Goal: Task Accomplishment & Management: Use online tool/utility

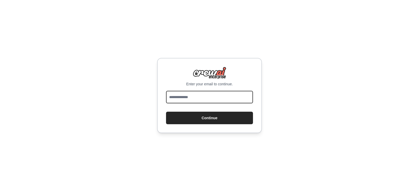
click at [211, 96] on input "email" at bounding box center [209, 97] width 87 height 13
type input "**********"
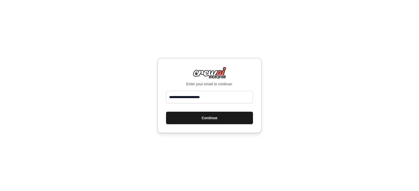
click at [185, 117] on button "Continue" at bounding box center [209, 118] width 87 height 13
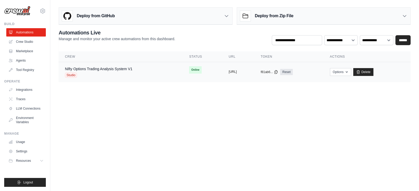
click at [229, 70] on button "https://nifty-options-trading-analy" at bounding box center [232, 72] width 8 height 4
drag, startPoint x: 214, startPoint y: 70, endPoint x: 198, endPoint y: 117, distance: 49.6
click at [193, 121] on body "jitendra99285@gmail.com Settings Build Automations Crew Studio" at bounding box center [209, 95] width 419 height 191
drag, startPoint x: 202, startPoint y: 71, endPoint x: 254, endPoint y: 73, distance: 51.9
click at [254, 73] on td "copied https://nifty-options-trading-analy" at bounding box center [238, 72] width 32 height 20
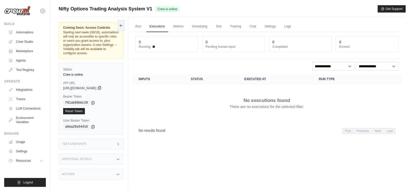
click at [102, 88] on icon at bounding box center [99, 88] width 4 height 4
click at [98, 141] on div "Test Endpoints" at bounding box center [91, 144] width 65 height 11
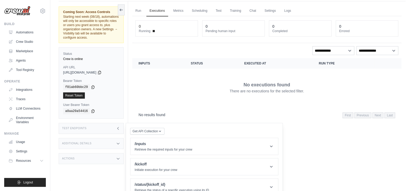
scroll to position [24, 0]
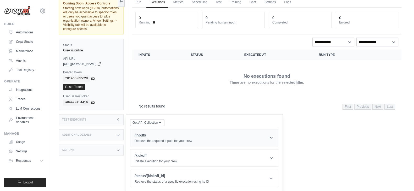
click at [240, 139] on header "/inputs Retrieve the required inputs for your crew" at bounding box center [204, 138] width 148 height 17
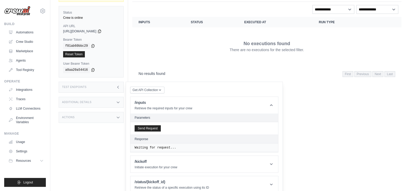
scroll to position [63, 0]
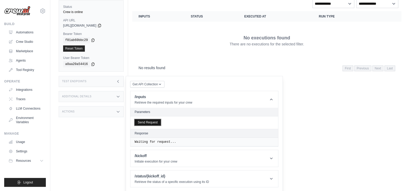
click at [154, 124] on button "Send Request" at bounding box center [147, 123] width 26 height 6
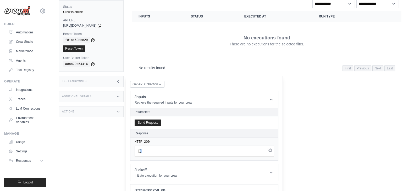
drag, startPoint x: 139, startPoint y: 153, endPoint x: 145, endPoint y: 152, distance: 6.1
click at [145, 152] on pre "[ ]" at bounding box center [203, 151] width 139 height 11
click at [272, 100] on icon at bounding box center [270, 99] width 5 height 5
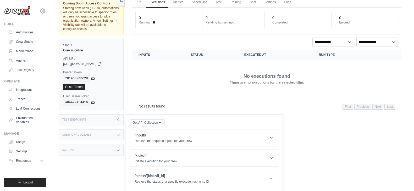
click at [198, 77] on div "No executions found There are no executions for the selected filter." at bounding box center [266, 78] width 256 height 29
click at [85, 119] on h3 "Test Endpoints" at bounding box center [74, 120] width 25 height 3
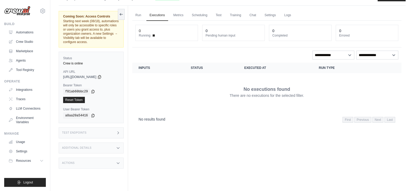
scroll to position [22, 0]
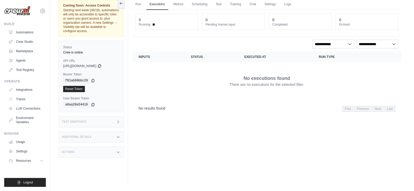
click at [115, 154] on div "Actions" at bounding box center [91, 152] width 65 height 11
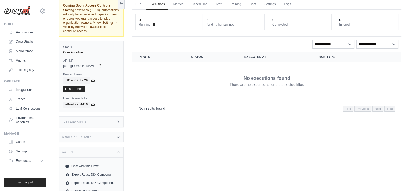
scroll to position [39, 0]
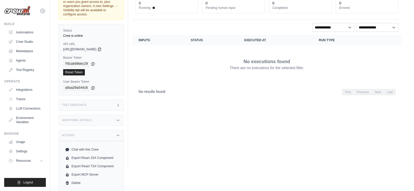
click at [119, 135] on icon at bounding box center [118, 135] width 2 height 1
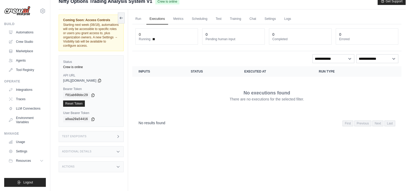
scroll to position [0, 0]
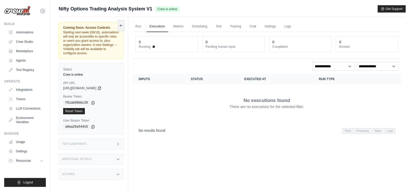
click at [154, 48] on span at bounding box center [154, 47] width 2 height 2
click at [137, 27] on link "Run" at bounding box center [138, 26] width 12 height 11
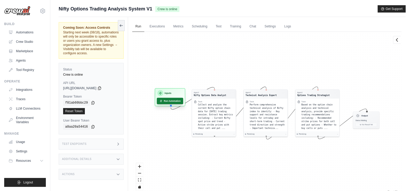
click at [165, 102] on button "Run Automation" at bounding box center [170, 101] width 26 height 7
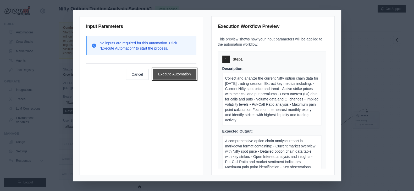
click at [179, 76] on button "Execute Automation" at bounding box center [175, 74] width 44 height 11
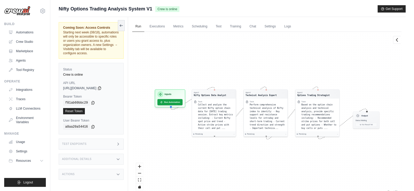
scroll to position [15, 0]
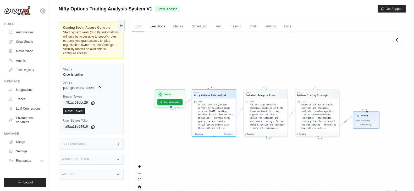
click at [160, 29] on link "Executions" at bounding box center [157, 26] width 22 height 11
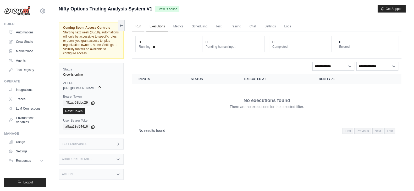
click at [139, 24] on link "Run" at bounding box center [138, 26] width 12 height 11
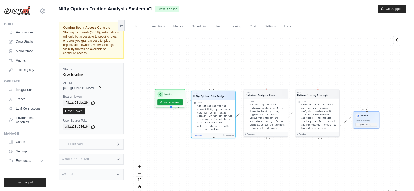
drag, startPoint x: 196, startPoint y: 129, endPoint x: 200, endPoint y: 133, distance: 5.4
click at [200, 134] on span "Running" at bounding box center [199, 135] width 8 height 2
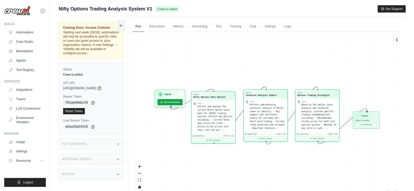
scroll to position [2297, 0]
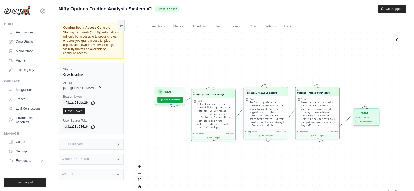
click at [365, 122] on button "View Result" at bounding box center [365, 122] width 21 height 4
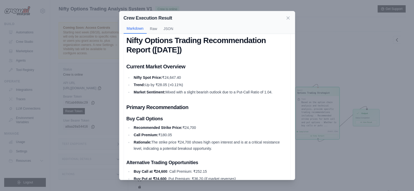
scroll to position [0, 0]
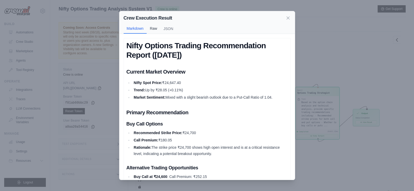
click at [150, 28] on button "Raw" at bounding box center [154, 29] width 14 height 10
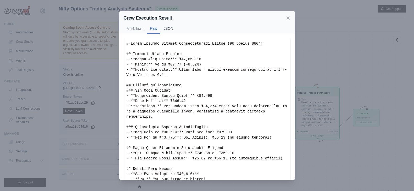
click at [168, 29] on button "JSON" at bounding box center [168, 29] width 16 height 10
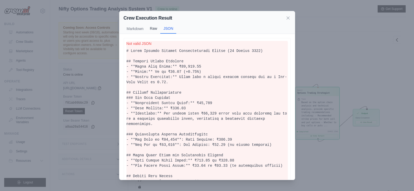
click at [151, 28] on button "Raw" at bounding box center [154, 29] width 14 height 10
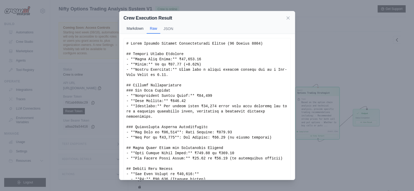
click at [137, 29] on button "Markdown" at bounding box center [134, 29] width 23 height 10
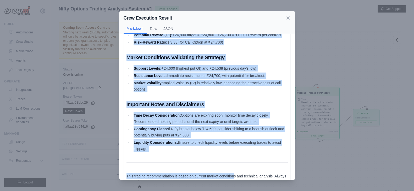
scroll to position [361, 0]
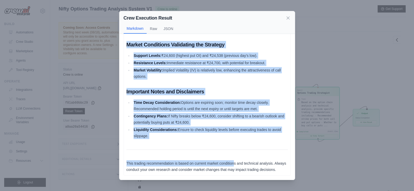
drag, startPoint x: 127, startPoint y: 46, endPoint x: 234, endPoint y: 130, distance: 136.3
copy div "Nifty Options Trading Recommendation Report (14 August 2025) Current Market Ove…"
click at [212, 88] on h2 "Important Notes and Disclaimers" at bounding box center [206, 91] width 161 height 7
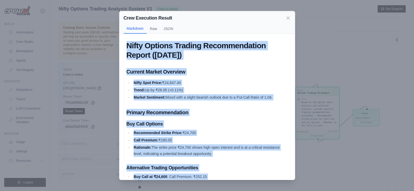
scroll to position [0, 0]
click at [232, 76] on h2 "Current Market Overview" at bounding box center [206, 71] width 161 height 7
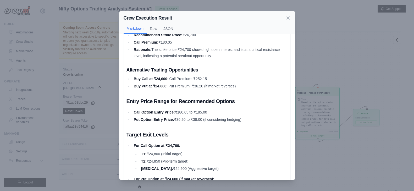
scroll to position [65, 0]
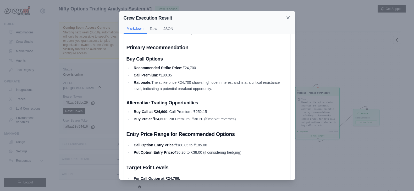
click at [288, 19] on icon at bounding box center [287, 17] width 5 height 5
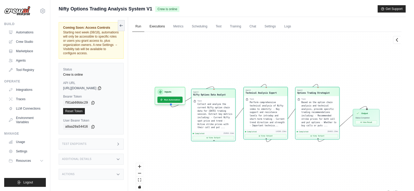
click at [161, 28] on link "Executions" at bounding box center [157, 26] width 22 height 11
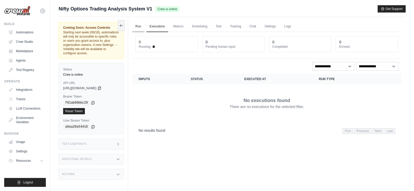
click at [139, 27] on link "Run" at bounding box center [138, 26] width 12 height 11
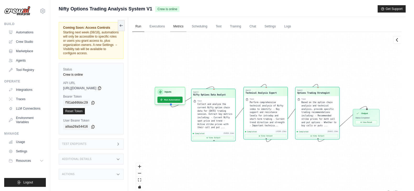
click at [179, 30] on link "Metrics" at bounding box center [178, 26] width 16 height 11
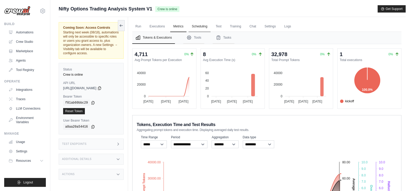
click at [198, 26] on link "Scheduling" at bounding box center [199, 26] width 22 height 11
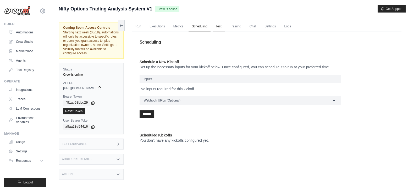
click at [219, 29] on link "Test" at bounding box center [218, 26] width 12 height 11
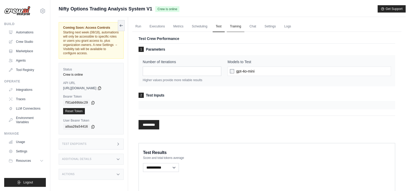
click at [236, 25] on link "Training" at bounding box center [236, 26] width 18 height 11
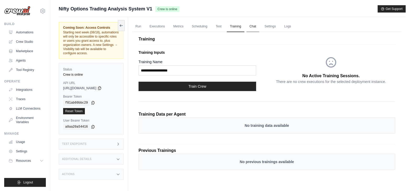
click at [253, 26] on link "Chat" at bounding box center [252, 26] width 13 height 11
click at [272, 25] on link "Settings" at bounding box center [270, 26] width 18 height 11
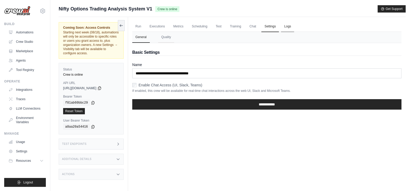
click at [287, 28] on link "Logs" at bounding box center [287, 26] width 13 height 11
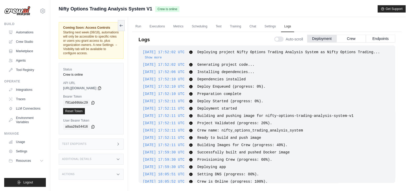
scroll to position [8, 0]
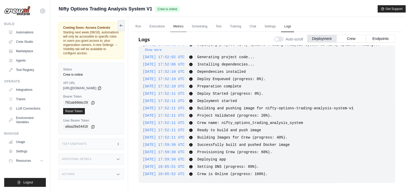
click at [178, 27] on link "Metrics" at bounding box center [178, 26] width 16 height 11
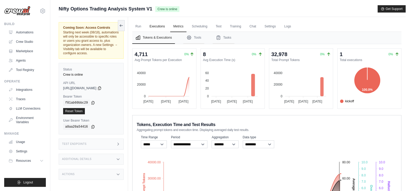
click at [156, 25] on link "Executions" at bounding box center [157, 26] width 22 height 11
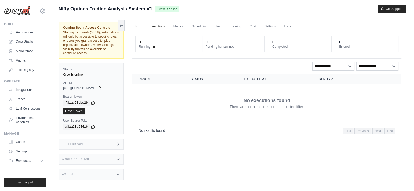
click at [137, 26] on link "Run" at bounding box center [138, 26] width 12 height 11
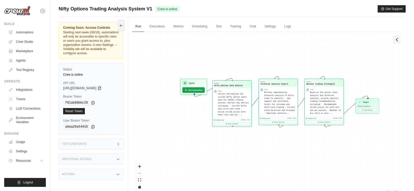
click at [397, 39] on icon at bounding box center [396, 39] width 5 height 5
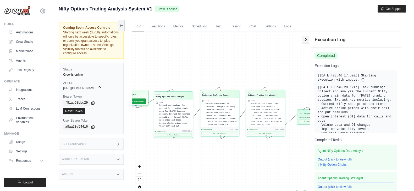
click at [306, 40] on icon at bounding box center [306, 39] width 2 height 3
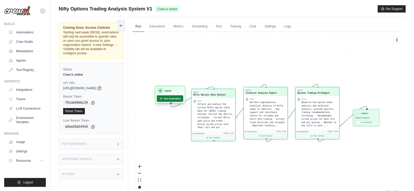
click at [173, 98] on button "Run Automation" at bounding box center [170, 98] width 26 height 7
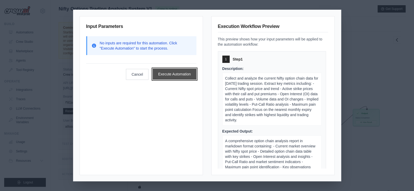
click at [176, 75] on button "Execute Automation" at bounding box center [175, 74] width 44 height 11
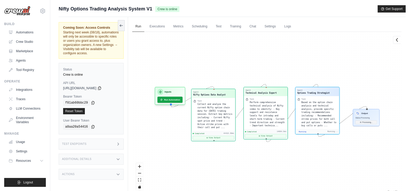
scroll to position [2427, 0]
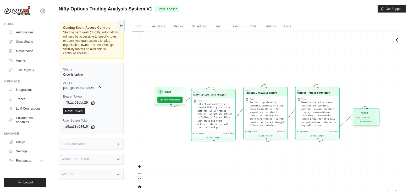
click at [365, 121] on button "View Result" at bounding box center [365, 122] width 21 height 4
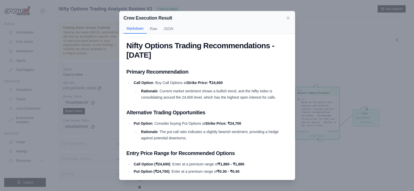
click at [238, 97] on li "Rationale : Current market sentiment shows a bullish trend, and the Nifty index…" at bounding box center [213, 94] width 148 height 13
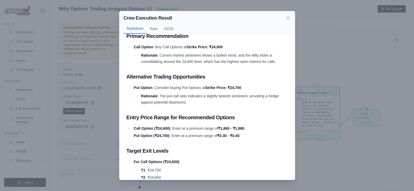
scroll to position [0, 0]
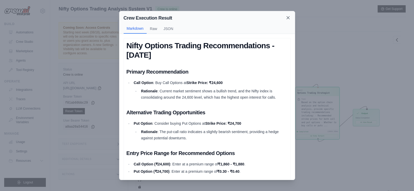
click at [287, 17] on icon at bounding box center [287, 17] width 5 height 5
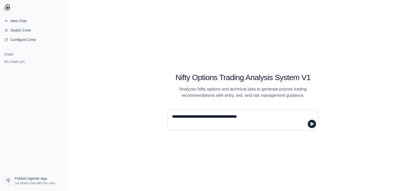
type textarea "**********"
